Goal: Navigation & Orientation: Find specific page/section

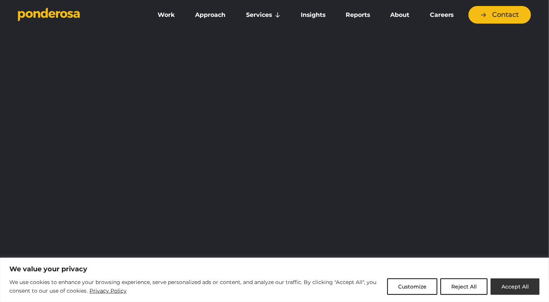
click at [500, 285] on button "Accept All" at bounding box center [515, 286] width 49 height 16
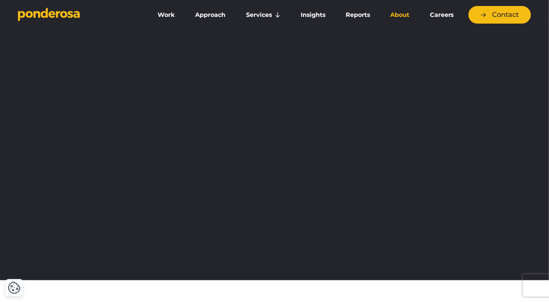
click at [401, 15] on link "About" at bounding box center [400, 15] width 36 height 16
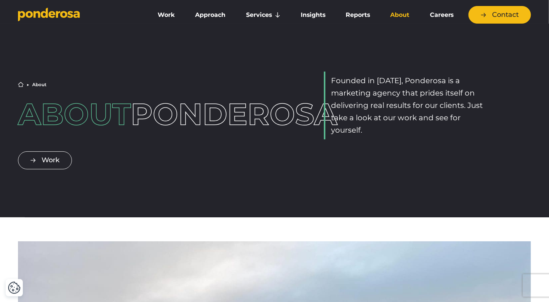
click at [399, 14] on link "About" at bounding box center [400, 15] width 36 height 16
click at [450, 16] on link "Careers" at bounding box center [441, 15] width 41 height 16
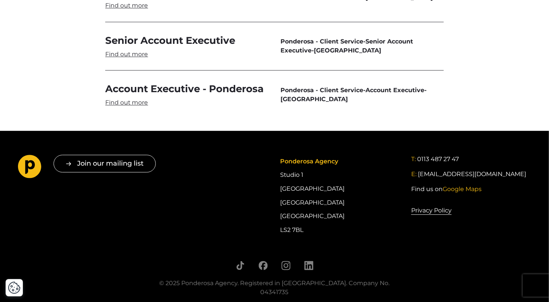
scroll to position [2291, 0]
